Goal: Task Accomplishment & Management: Use online tool/utility

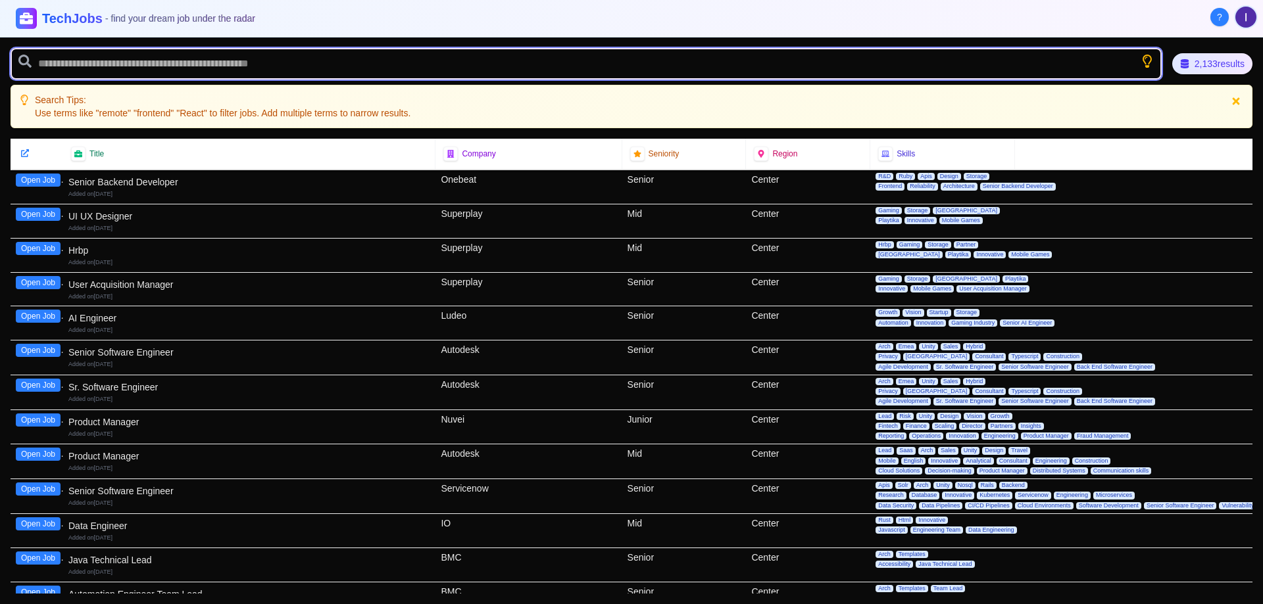
click at [983, 70] on input "text" at bounding box center [586, 64] width 1151 height 32
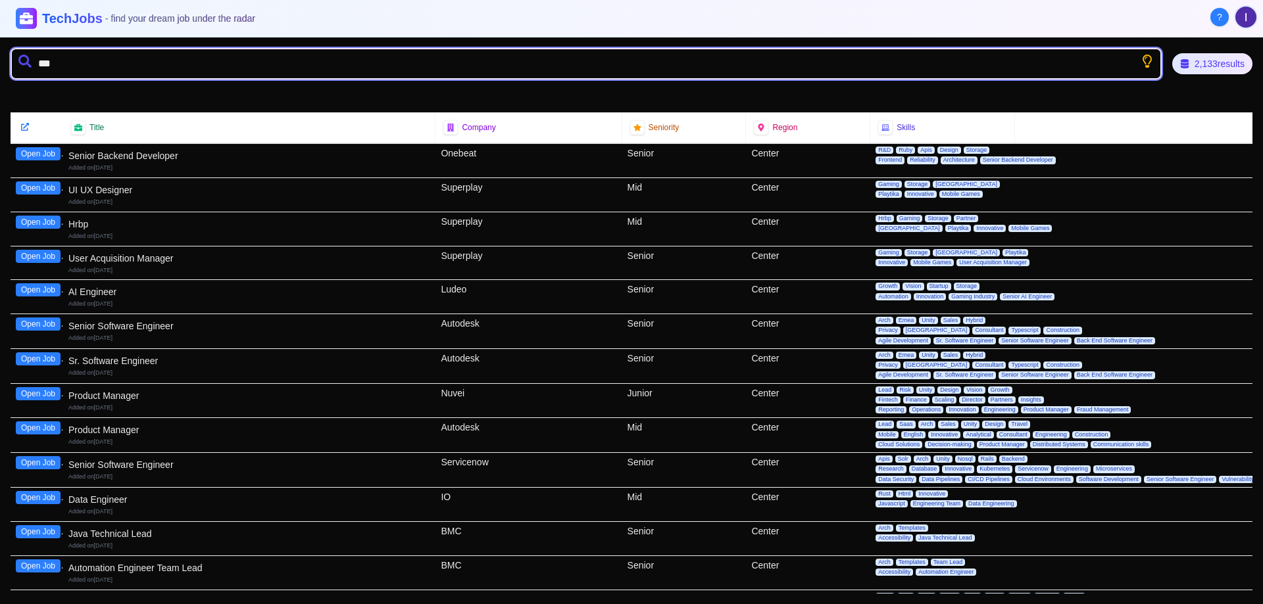
type input "****"
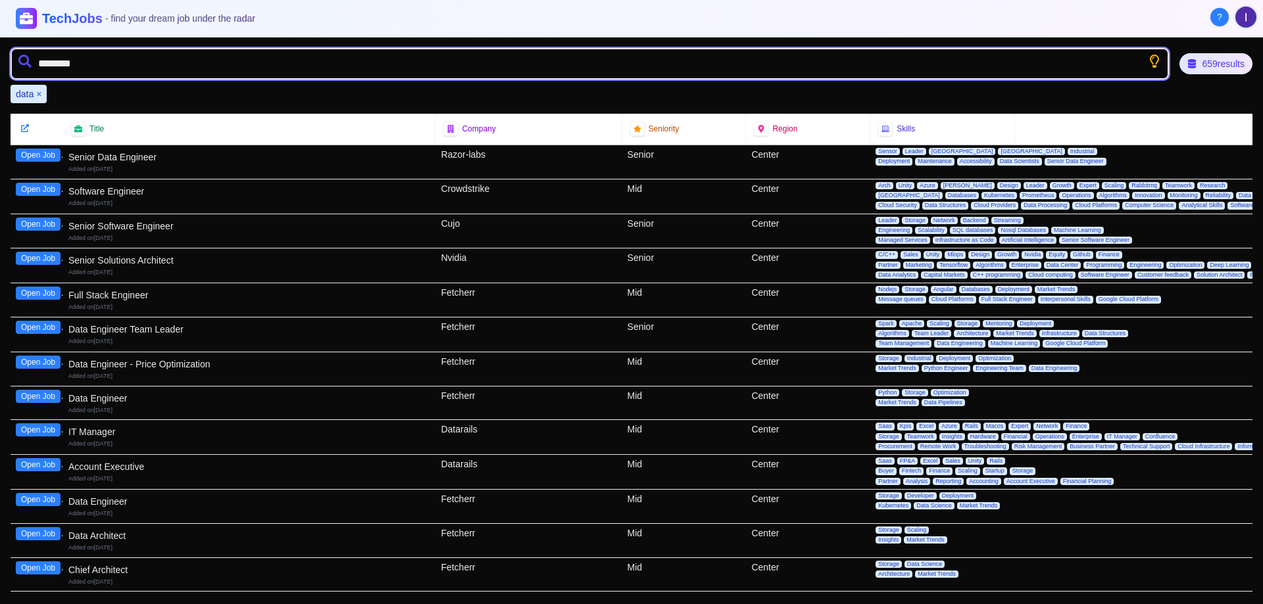
type input "*********"
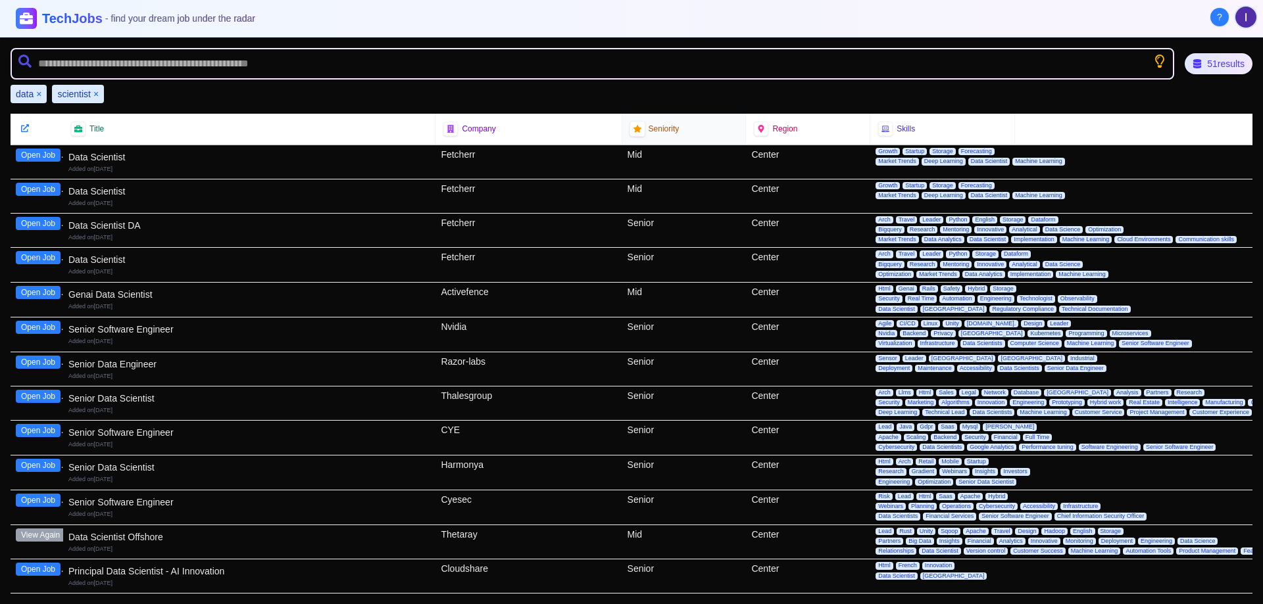
click at [633, 131] on icon at bounding box center [637, 129] width 8 height 8
drag, startPoint x: 633, startPoint y: 131, endPoint x: 1214, endPoint y: 55, distance: 586.2
click at [1214, 55] on div "51 results" at bounding box center [1218, 63] width 68 height 21
click at [1201, 69] on div "51 results" at bounding box center [1217, 64] width 71 height 22
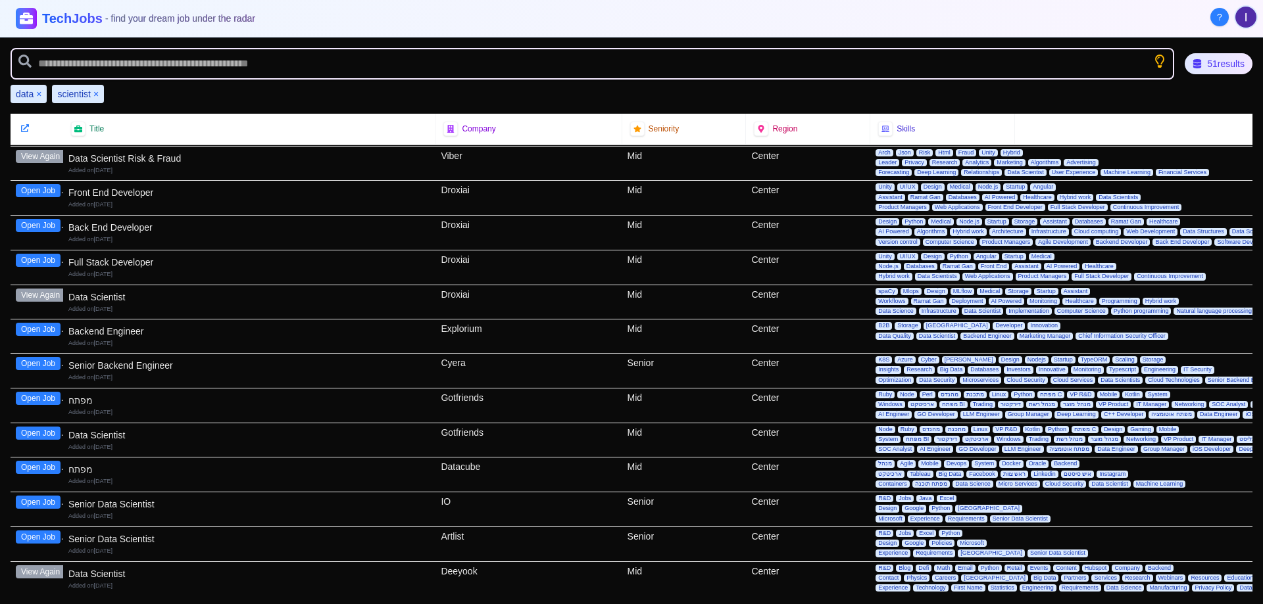
scroll to position [1341, 0]
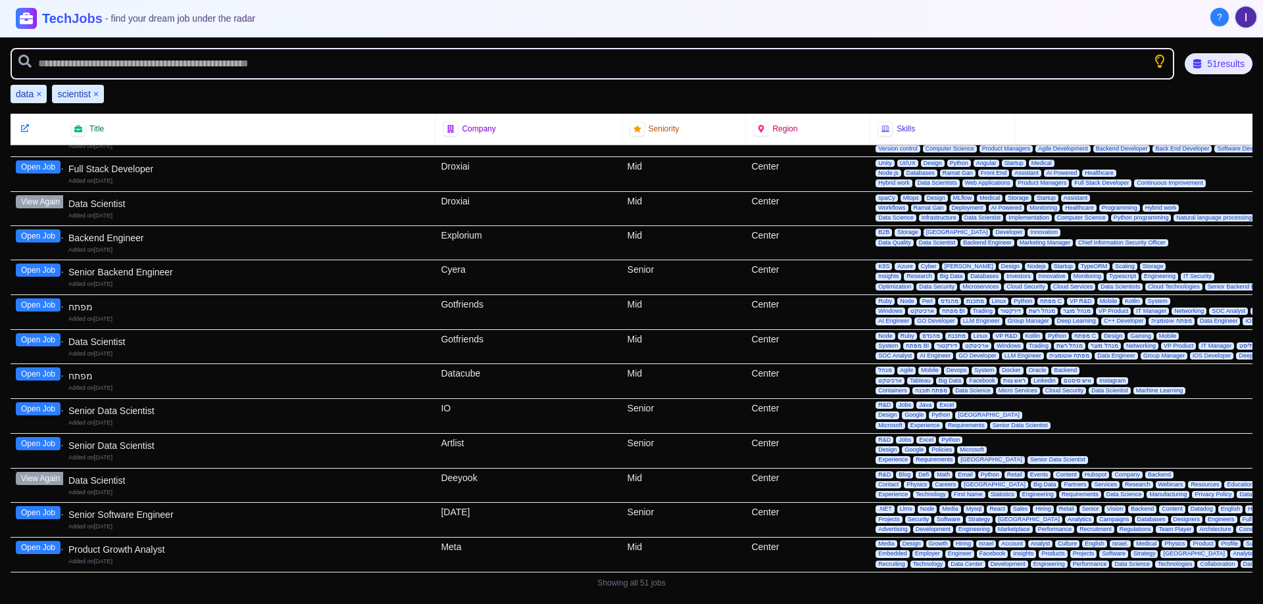
click at [1249, 26] on img "User menu" at bounding box center [1245, 17] width 21 height 21
click at [1055, 19] on div at bounding box center [631, 302] width 1263 height 604
click at [95, 91] on button "×" at bounding box center [95, 93] width 5 height 13
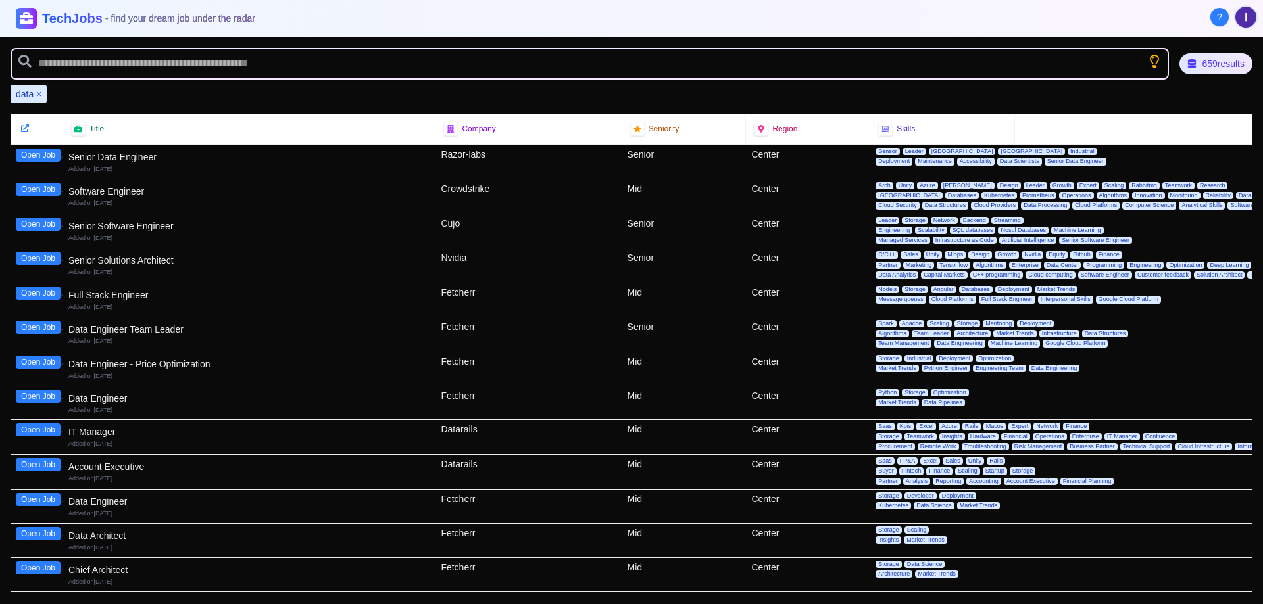
click at [42, 95] on div "data ×" at bounding box center [29, 94] width 36 height 18
click at [41, 95] on button "×" at bounding box center [38, 93] width 5 height 13
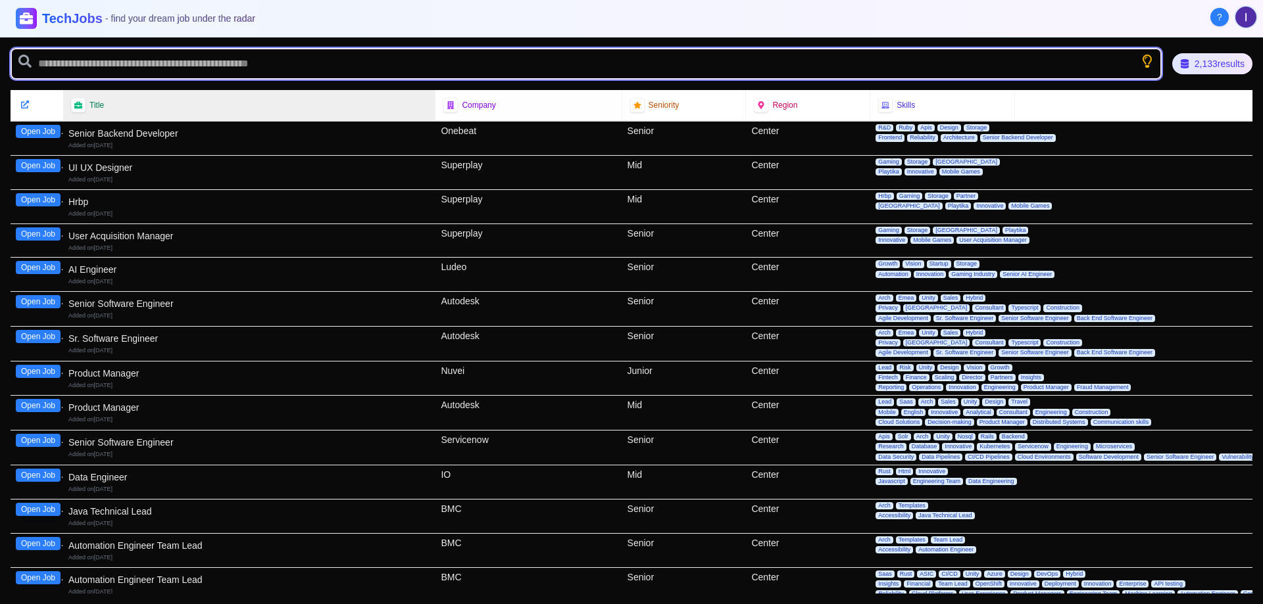
click at [335, 64] on input "text" at bounding box center [586, 64] width 1151 height 32
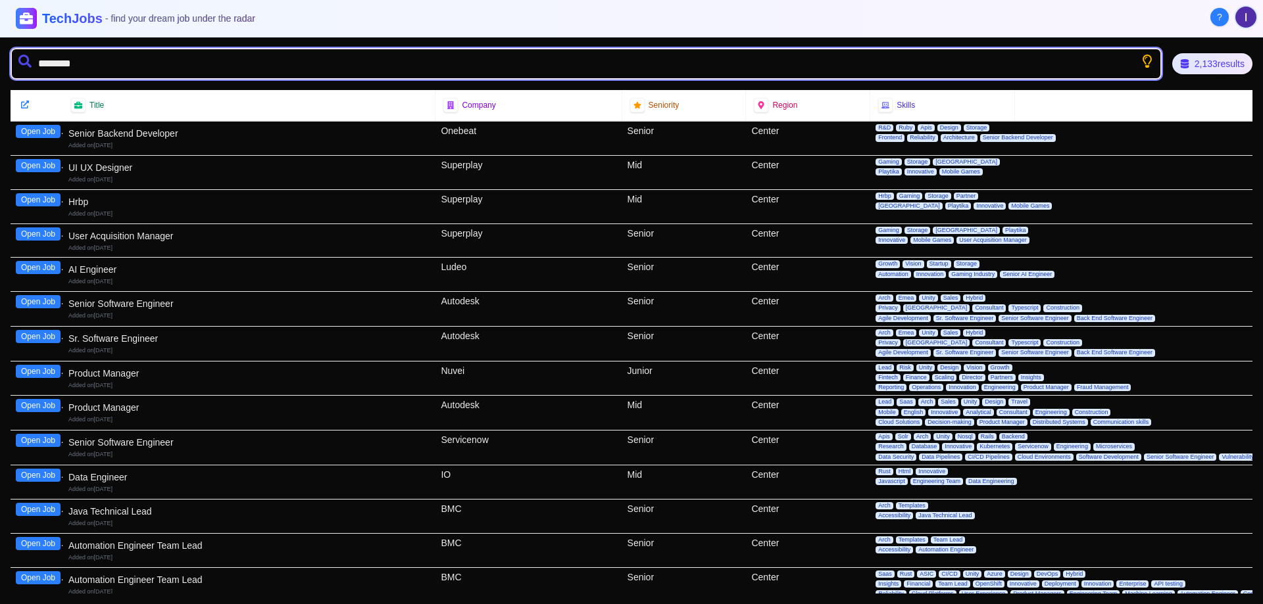
type input "*********"
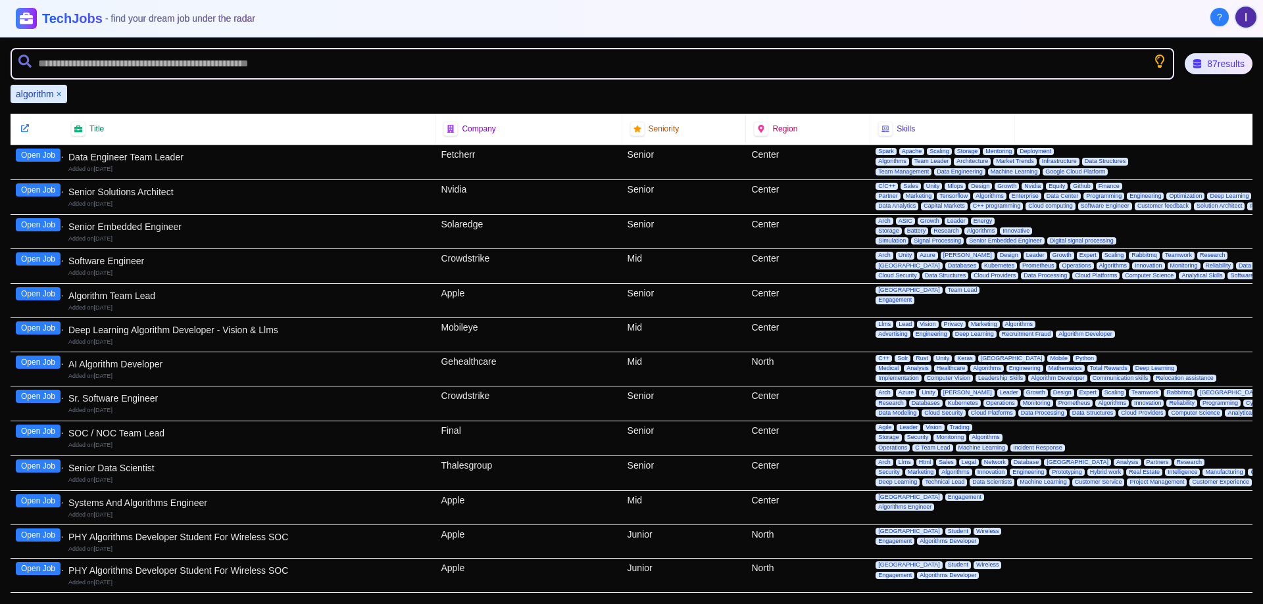
click at [26, 366] on button "Open Job" at bounding box center [38, 362] width 45 height 13
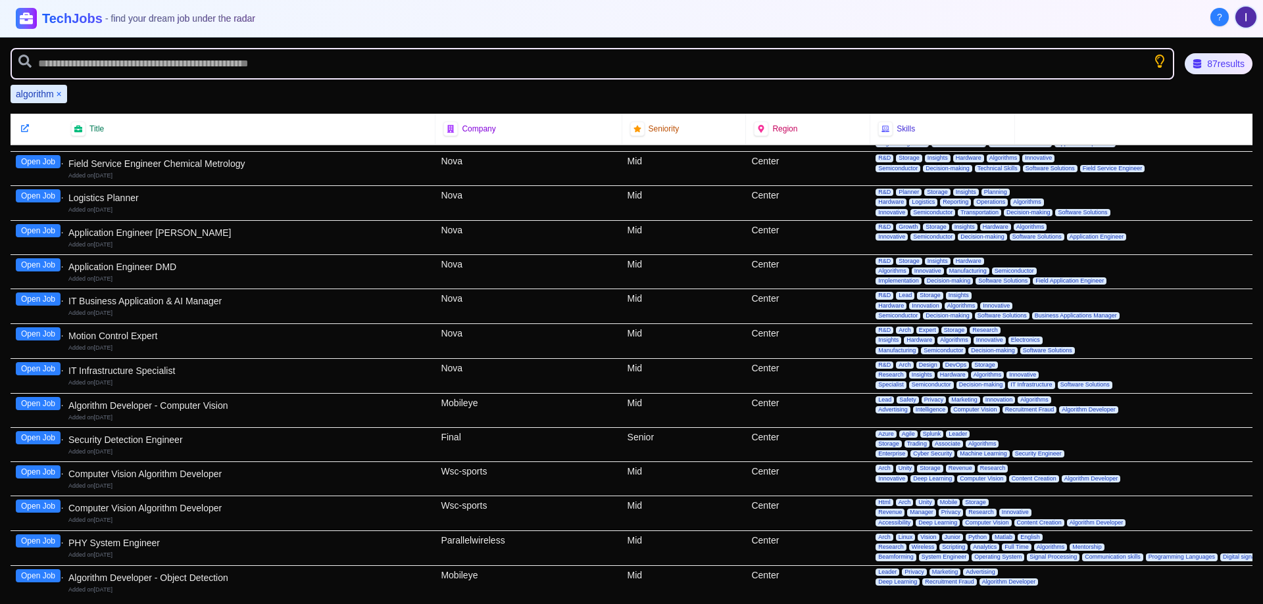
scroll to position [614, 0]
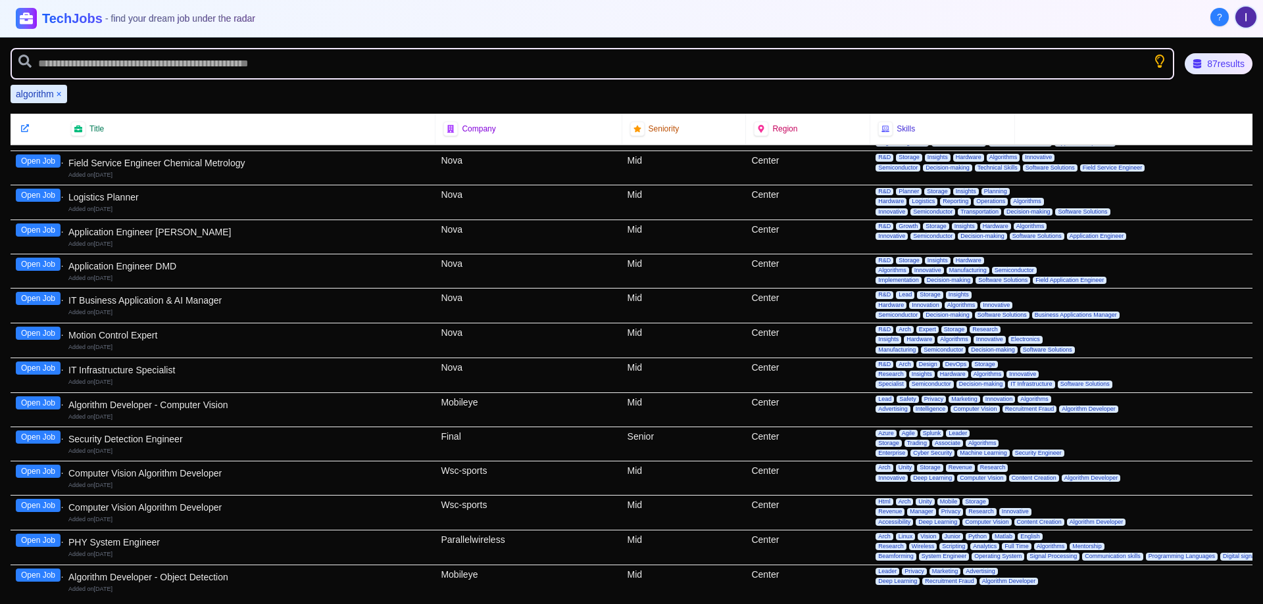
click at [49, 435] on button "Open Job" at bounding box center [38, 437] width 45 height 13
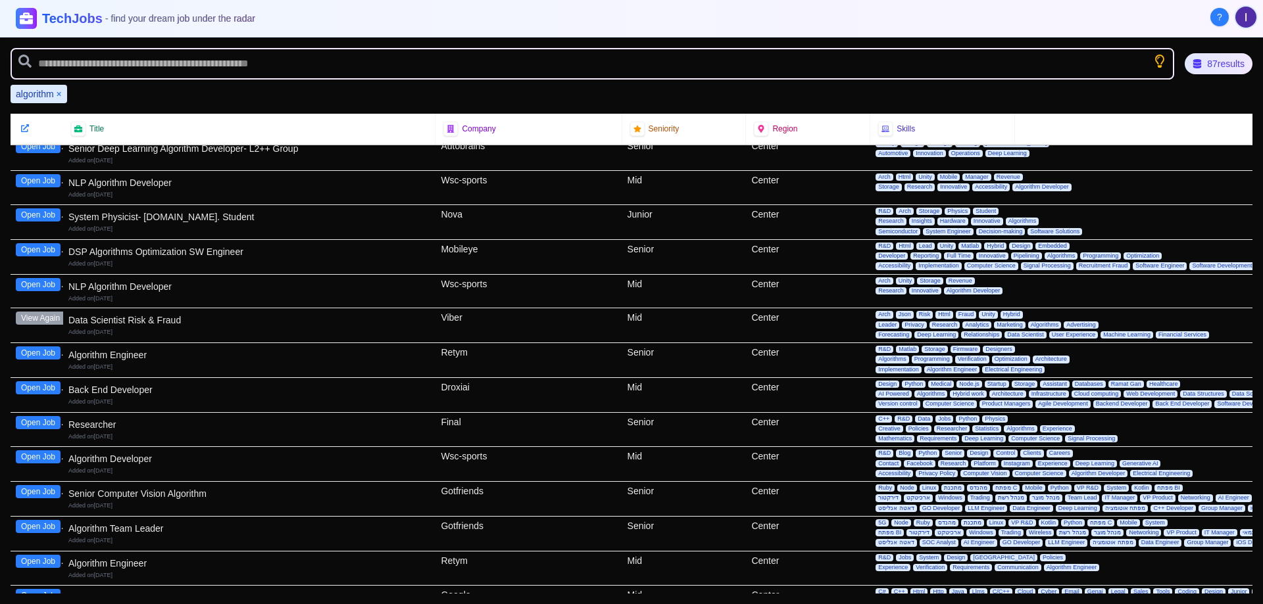
scroll to position [2581, 0]
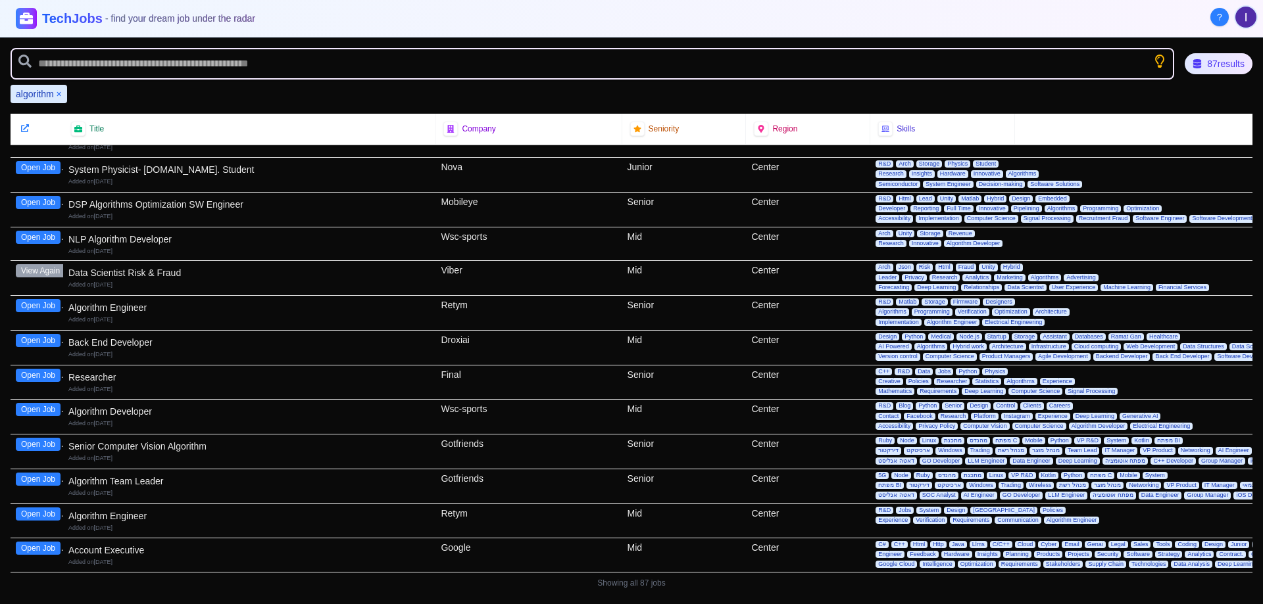
click at [26, 509] on button "Open Job" at bounding box center [38, 514] width 45 height 13
